Goal: Task Accomplishment & Management: Use online tool/utility

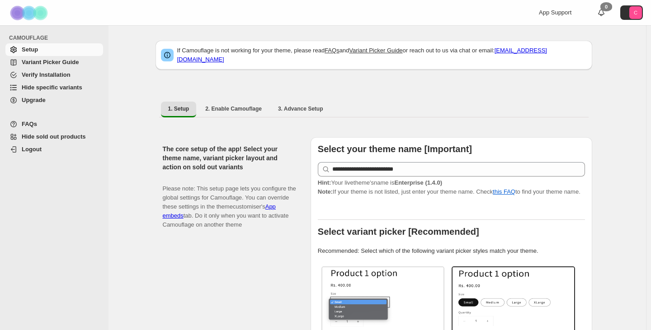
click at [62, 88] on span "Hide specific variants" at bounding box center [52, 87] width 61 height 7
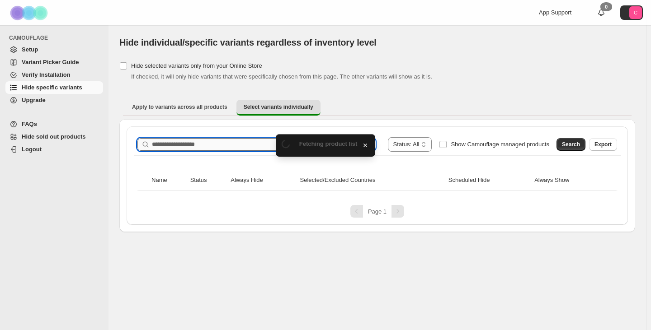
click at [241, 147] on input "Search product name" at bounding box center [263, 144] width 223 height 13
paste input "**********"
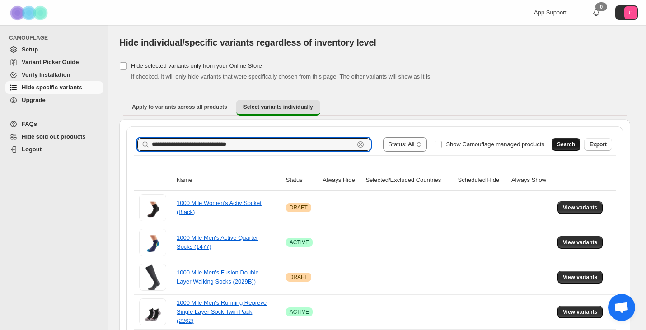
type input "**********"
click at [560, 142] on button "Search" at bounding box center [566, 144] width 29 height 13
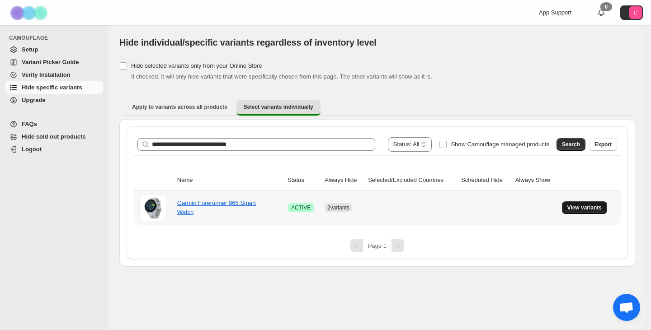
click at [592, 209] on span "View variants" at bounding box center [584, 207] width 35 height 7
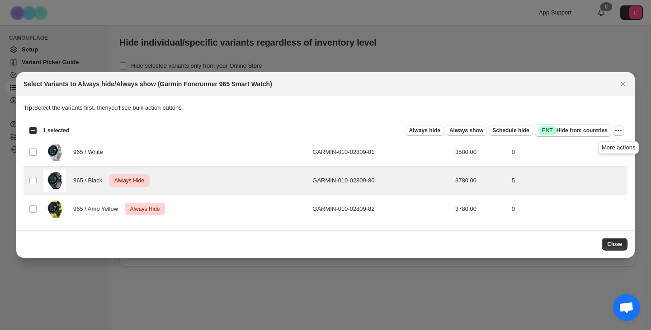
click at [622, 130] on icon "More actions" at bounding box center [618, 130] width 9 height 9
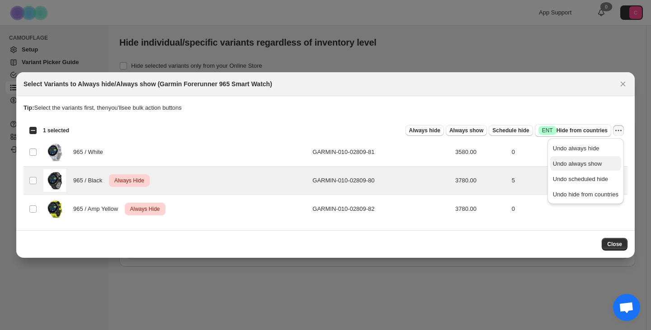
drag, startPoint x: 585, startPoint y: 146, endPoint x: 593, endPoint y: 162, distance: 17.8
click at [593, 162] on ul "Undo always hide Undo always show Undo scheduled hide Undo hide from countries" at bounding box center [585, 171] width 71 height 61
click at [588, 147] on span "Undo always hide" at bounding box center [576, 148] width 47 height 7
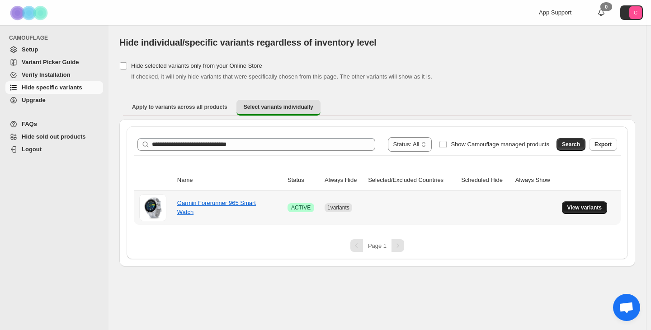
click at [588, 205] on span "View variants" at bounding box center [584, 207] width 35 height 7
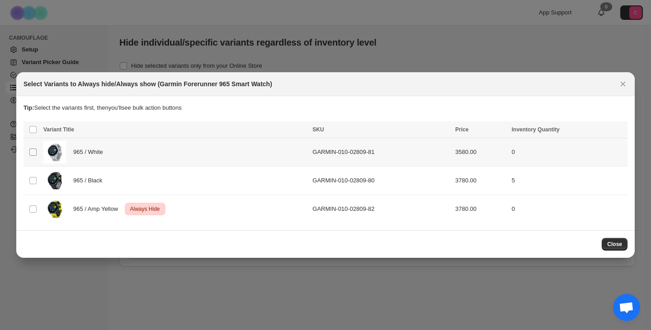
click at [37, 153] on span ":rq:" at bounding box center [33, 152] width 8 height 8
click at [438, 132] on span "Always hide" at bounding box center [424, 130] width 31 height 7
